Goal: Find specific page/section: Find specific page/section

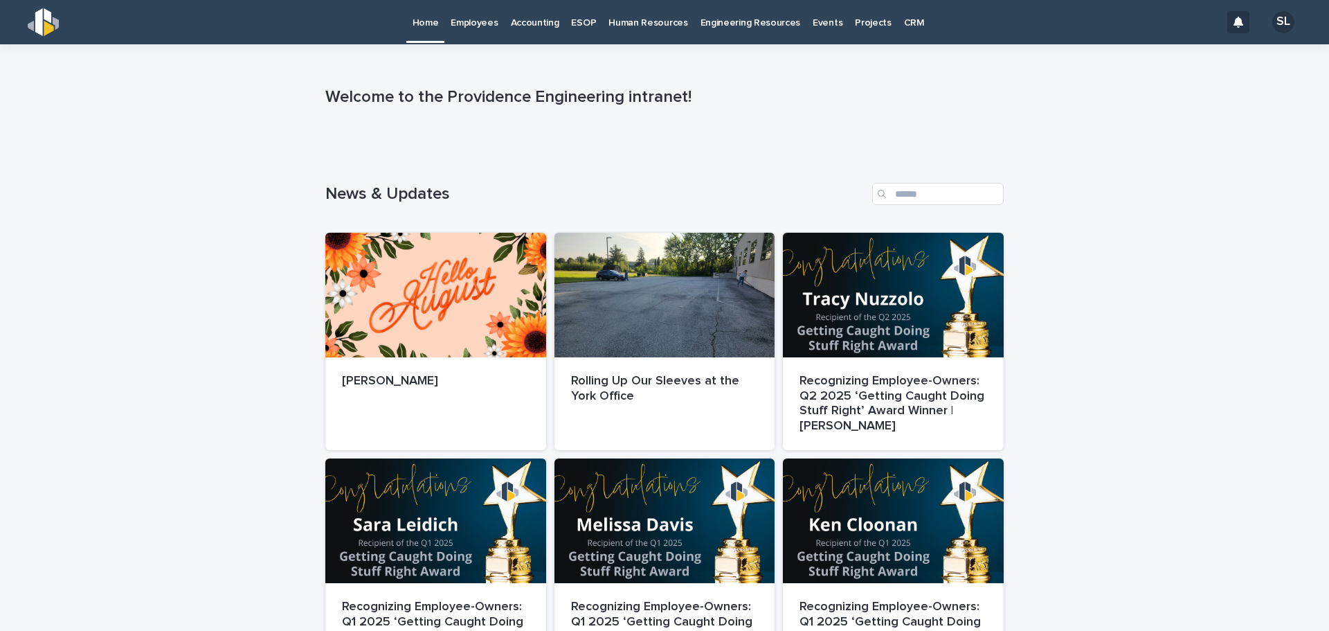
click at [489, 25] on p "Employees" at bounding box center [474, 14] width 47 height 29
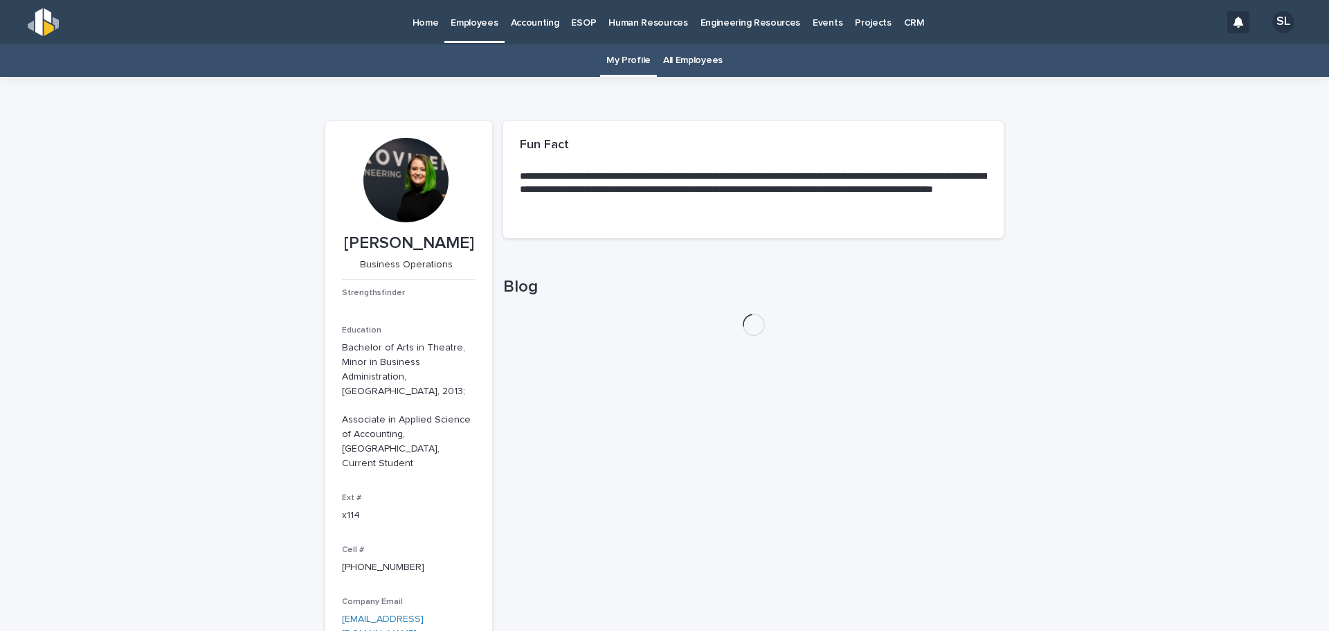
click at [673, 58] on link "All Employees" at bounding box center [693, 60] width 60 height 33
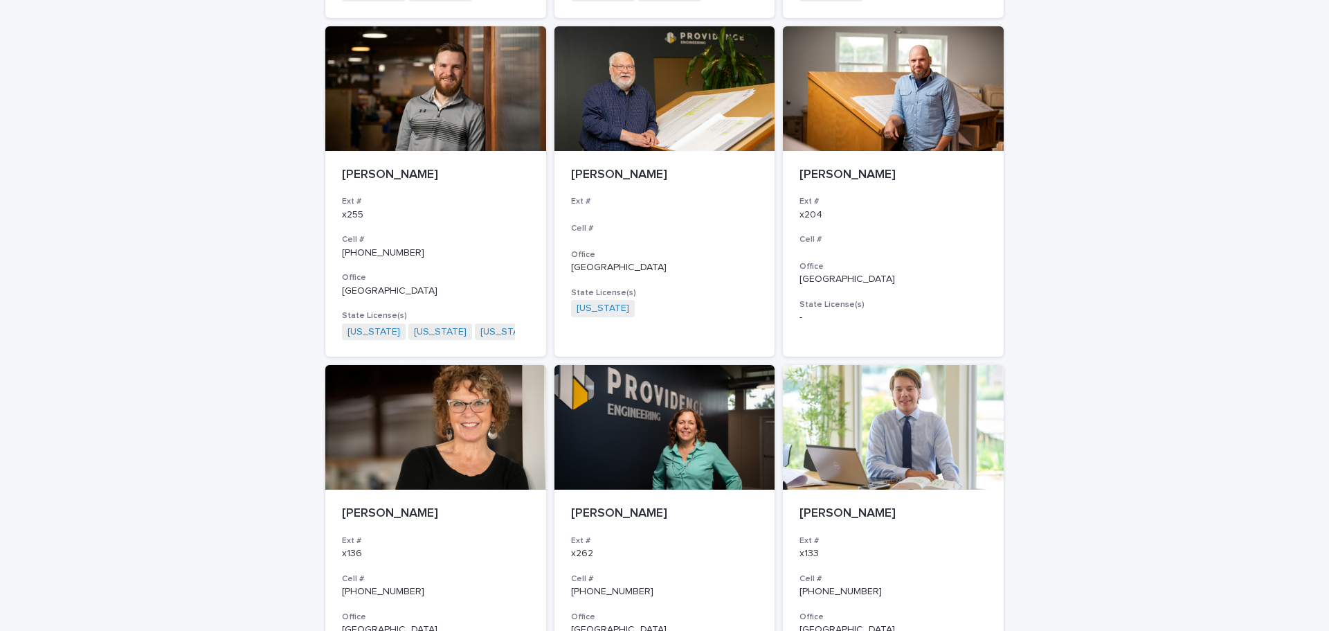
scroll to position [1154, 0]
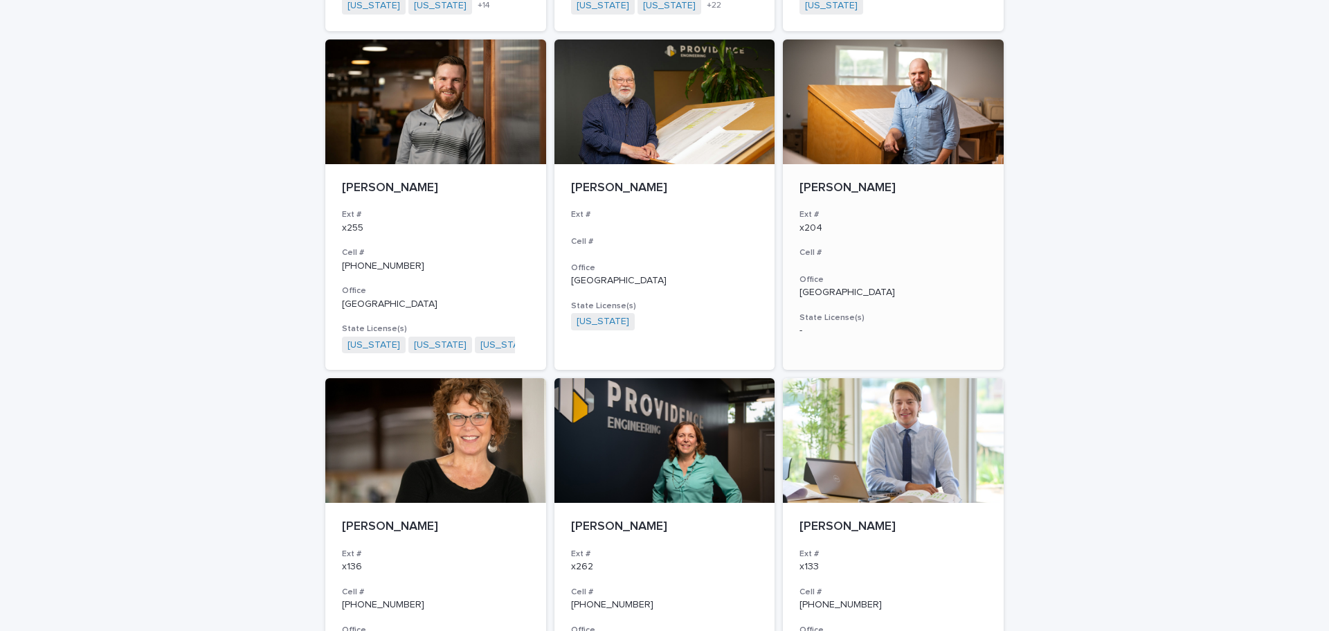
click at [887, 191] on p "[PERSON_NAME]" at bounding box center [894, 188] width 188 height 15
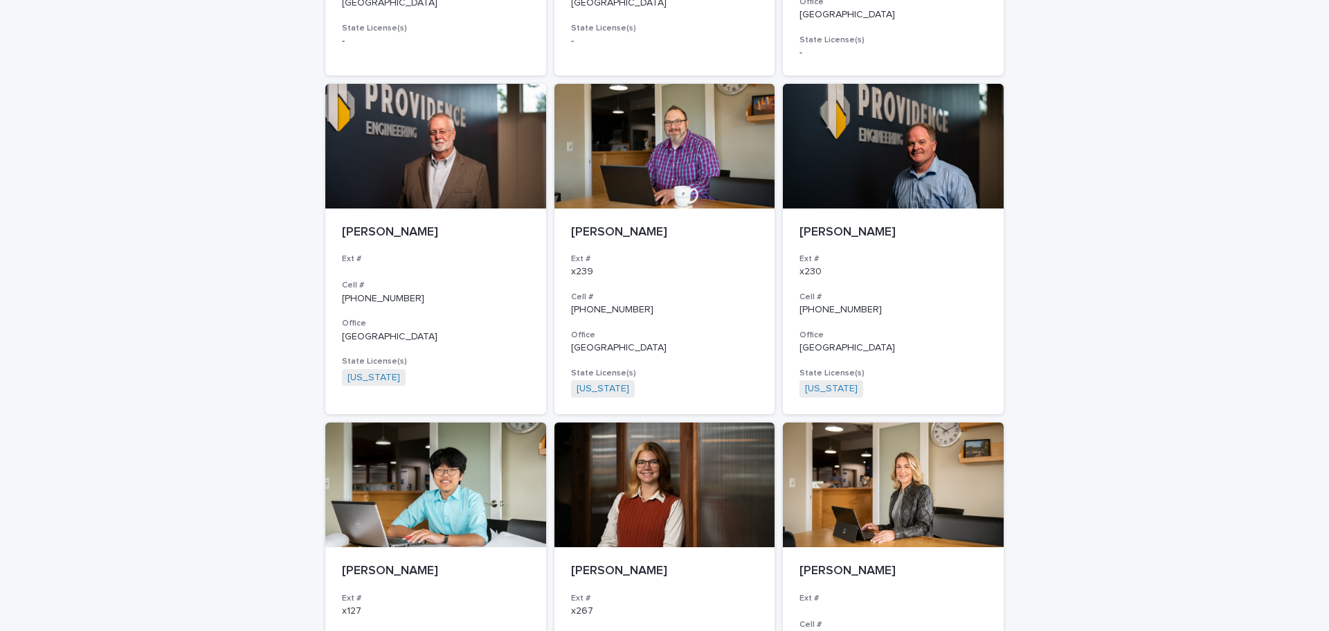
scroll to position [2352, 0]
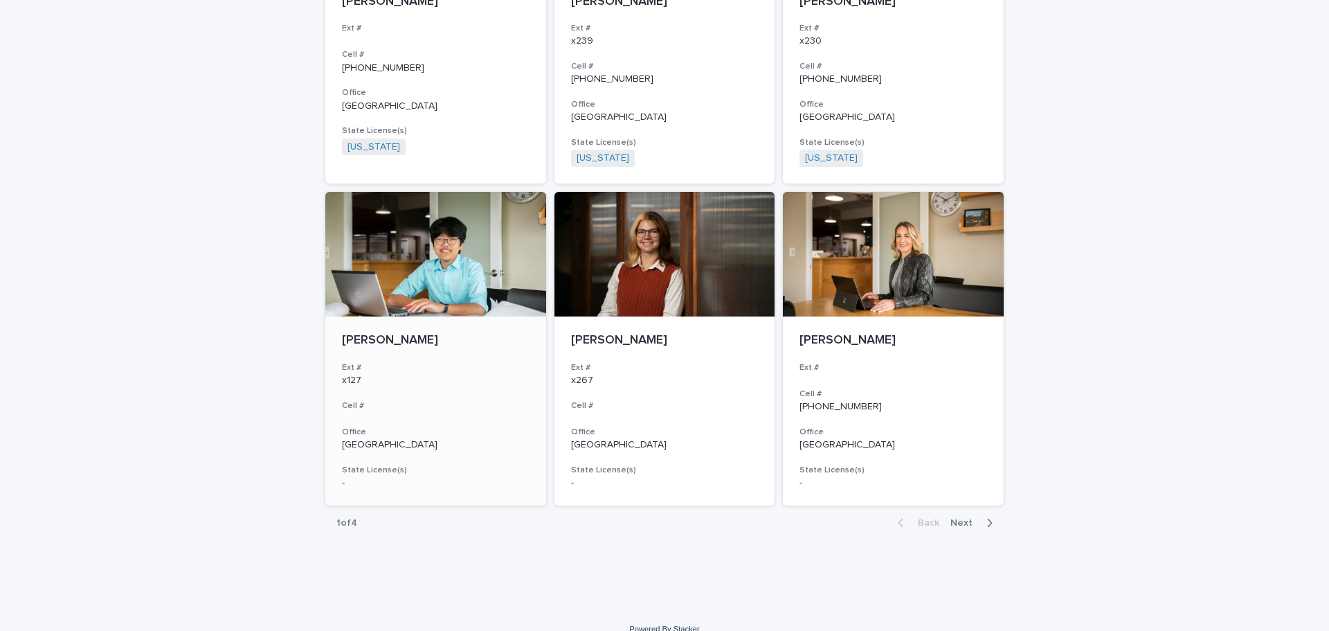
click at [403, 273] on div at bounding box center [435, 254] width 221 height 125
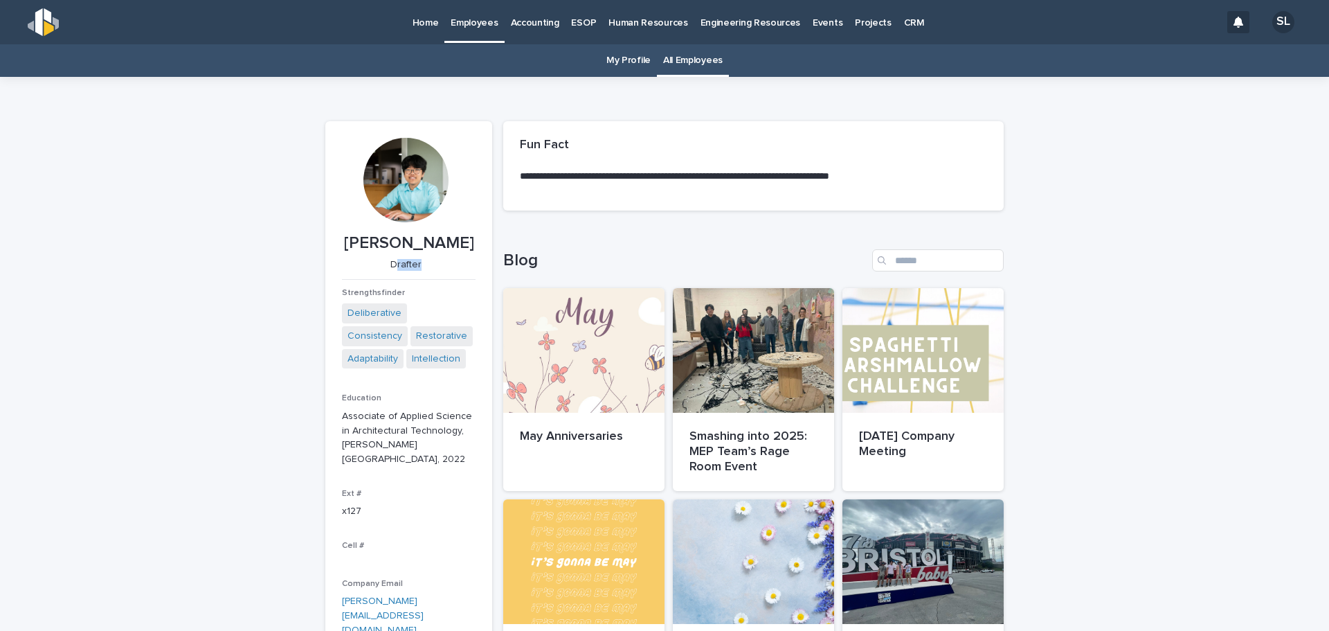
drag, startPoint x: 390, startPoint y: 265, endPoint x: 449, endPoint y: 260, distance: 58.4
click at [449, 260] on p "Drafter" at bounding box center [406, 265] width 128 height 12
